Goal: Task Accomplishment & Management: Use online tool/utility

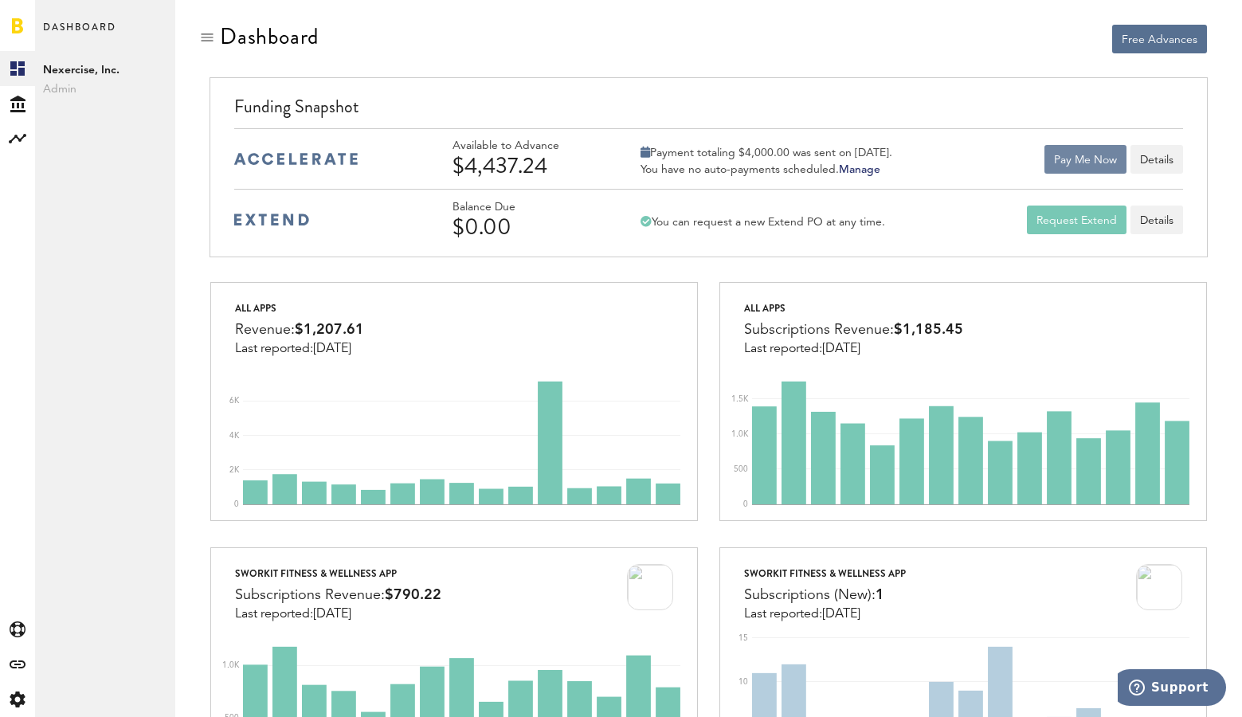
click at [1079, 157] on button "Pay Me Now" at bounding box center [1085, 159] width 82 height 29
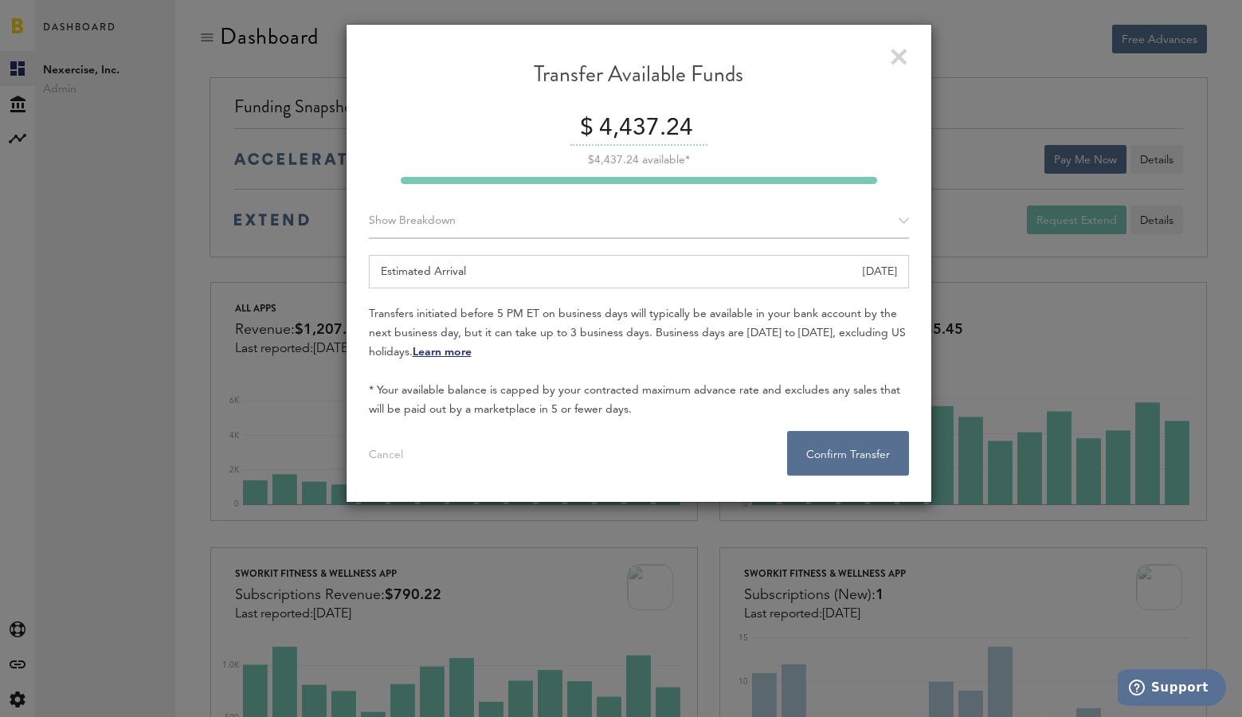
click at [625, 120] on input "4,437.24" at bounding box center [651, 128] width 112 height 33
type input "4400.00"
click at [841, 455] on button "Confirm Transfer . . ." at bounding box center [848, 453] width 122 height 45
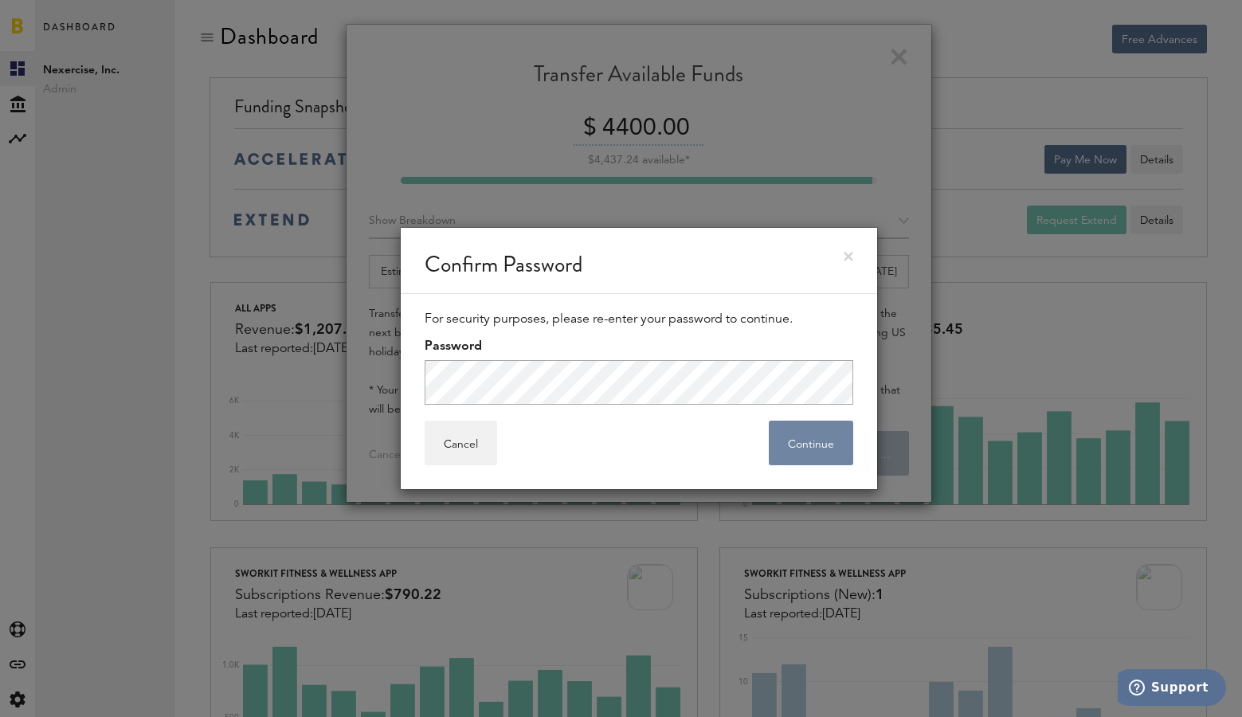
click at [817, 445] on button "Continue" at bounding box center [811, 443] width 84 height 45
